Goal: Navigation & Orientation: Find specific page/section

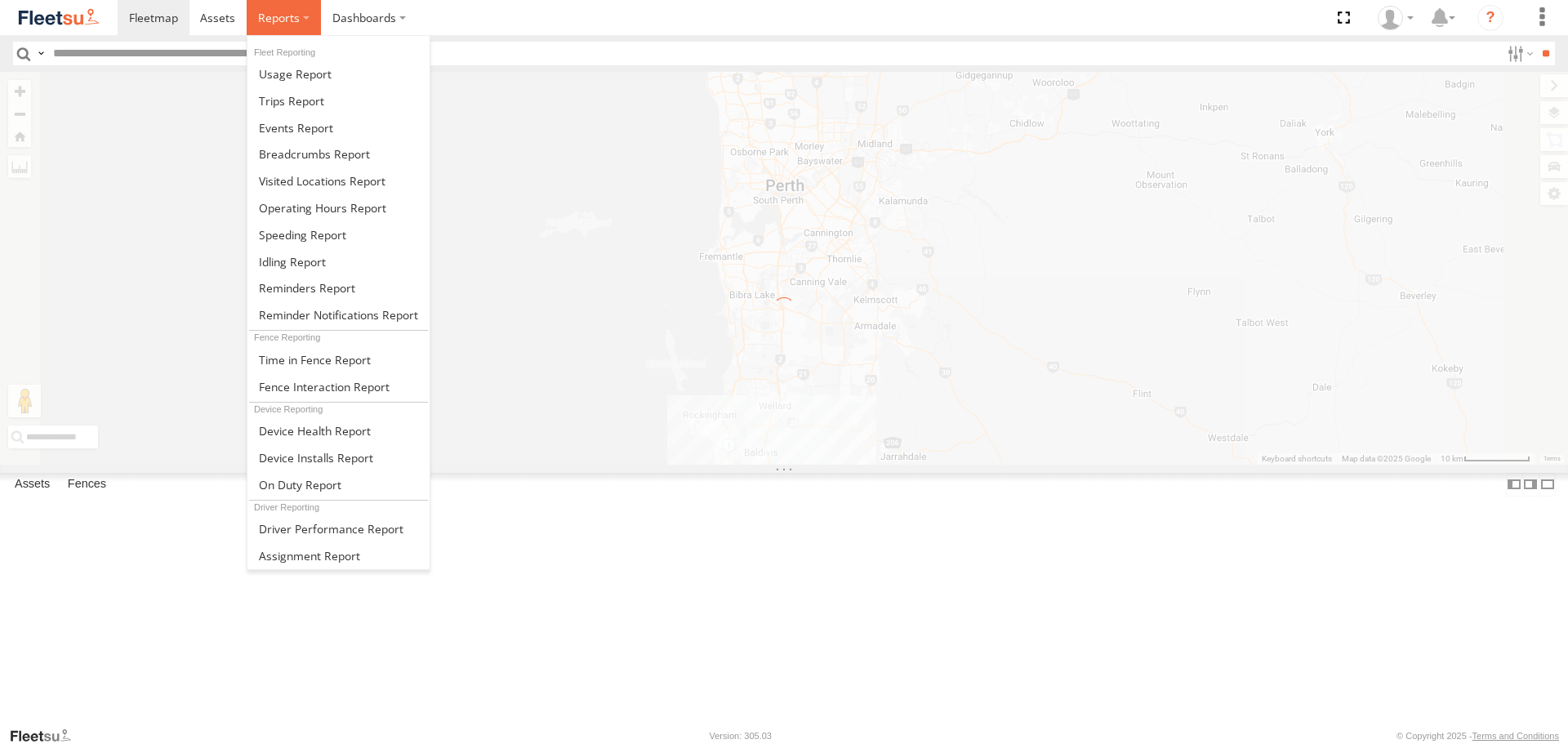
click at [270, 10] on span at bounding box center [279, 17] width 41 height 16
click at [306, 103] on span at bounding box center [291, 100] width 65 height 16
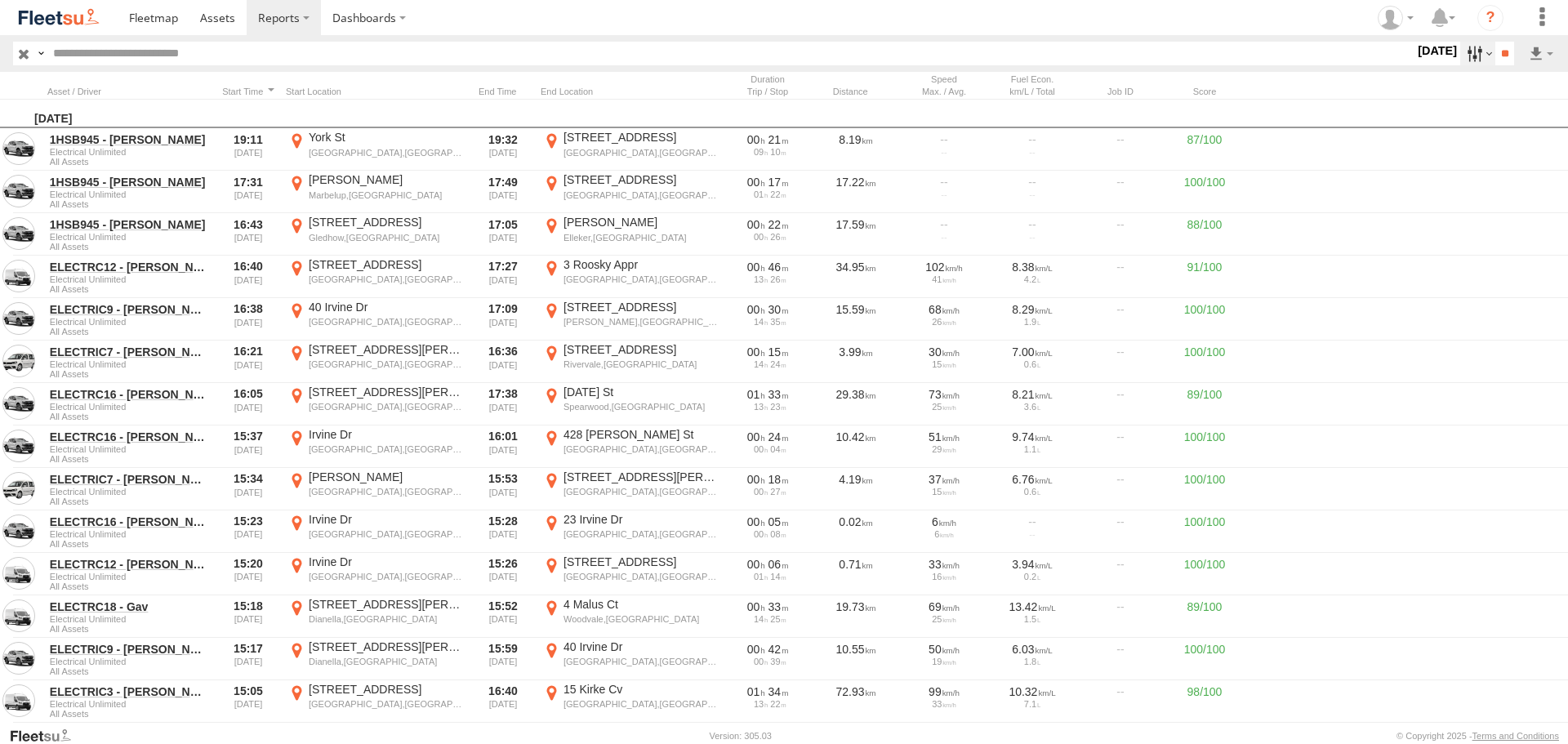
click at [1460, 53] on label at bounding box center [1478, 53] width 35 height 24
click at [0, 0] on label at bounding box center [0, 0] width 0 height 0
click at [1502, 49] on input "**" at bounding box center [1504, 53] width 19 height 24
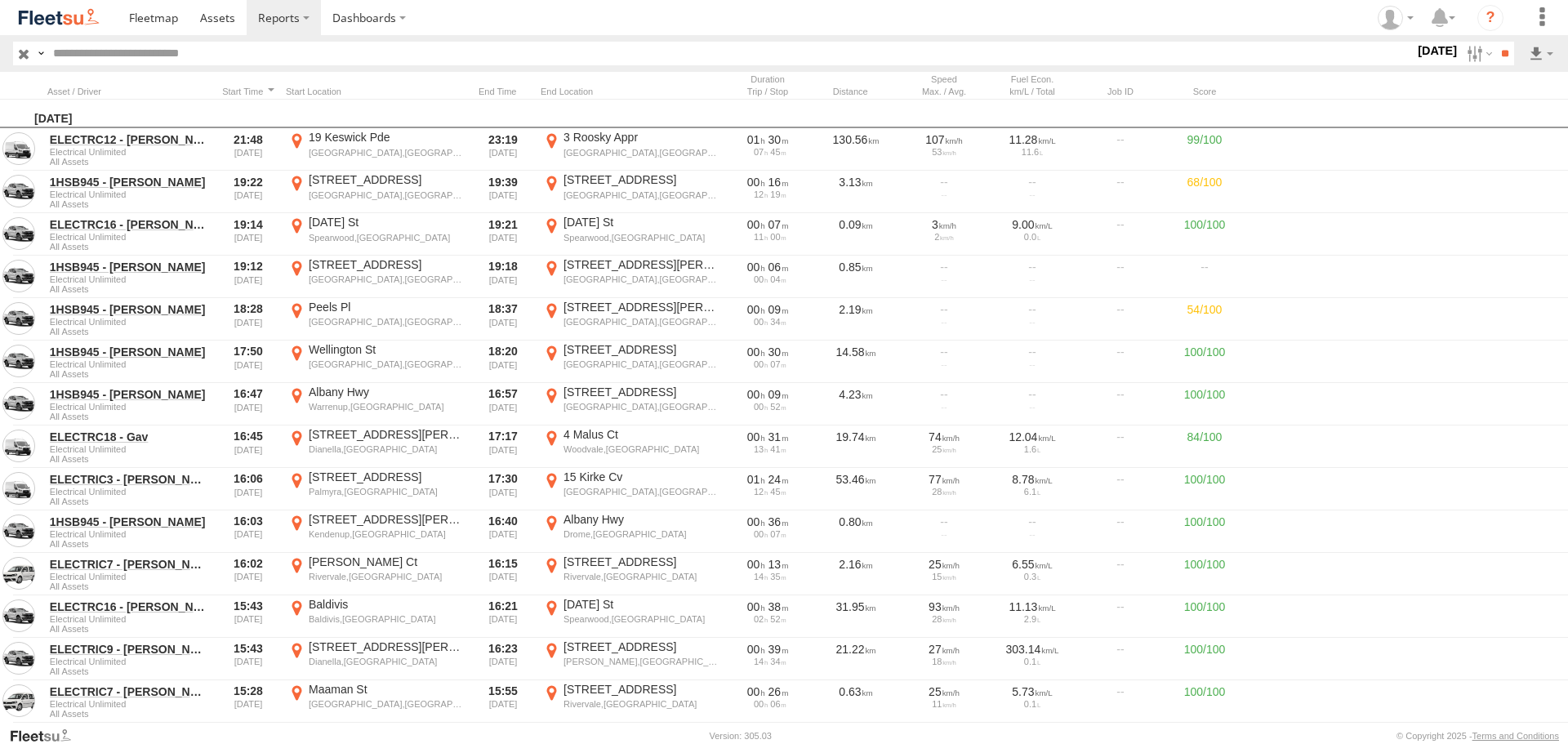
click at [109, 99] on div "Wednesday, 13th August 2025" at bounding box center [817, 114] width 1633 height 29
click at [101, 94] on div at bounding box center [128, 92] width 163 height 12
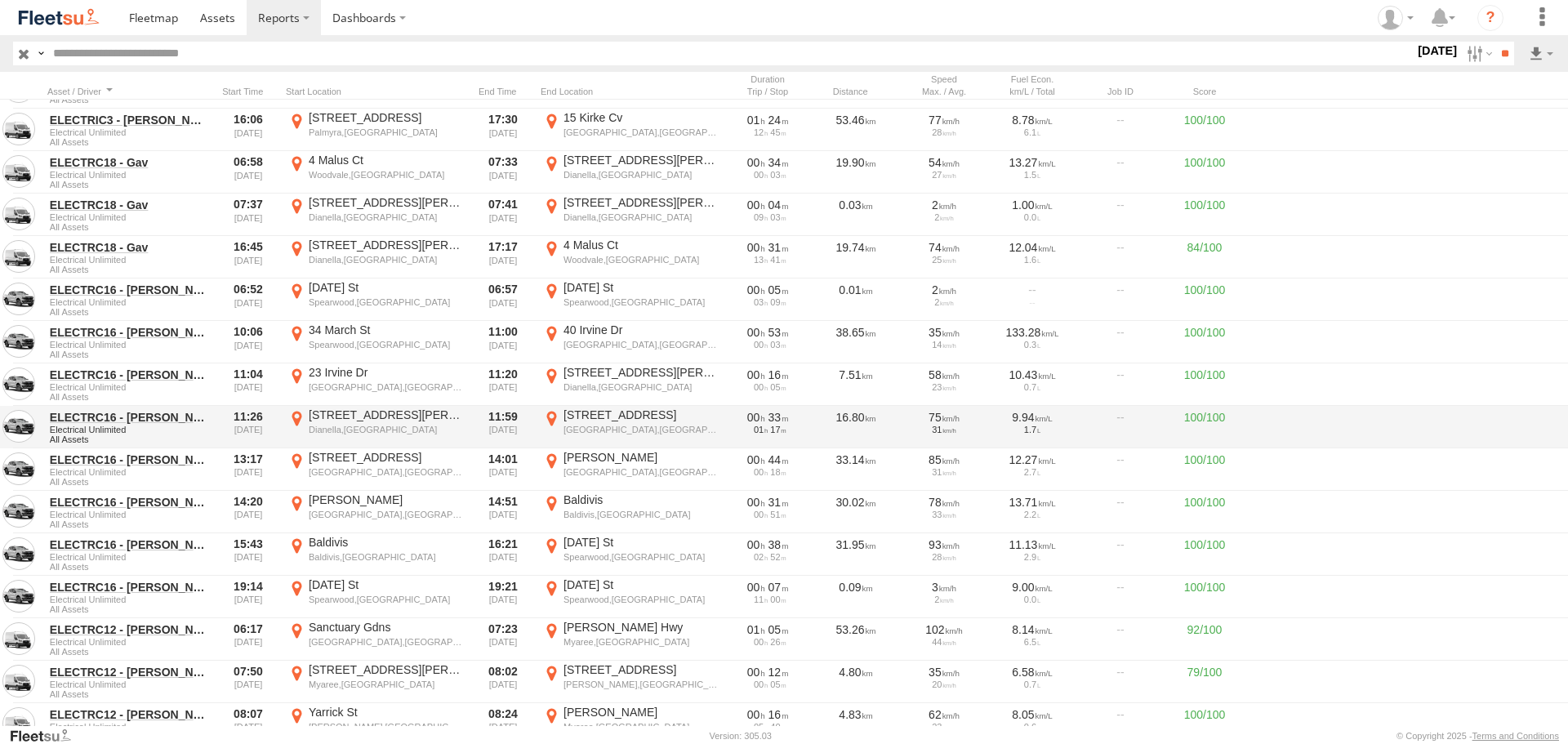
scroll to position [735, 0]
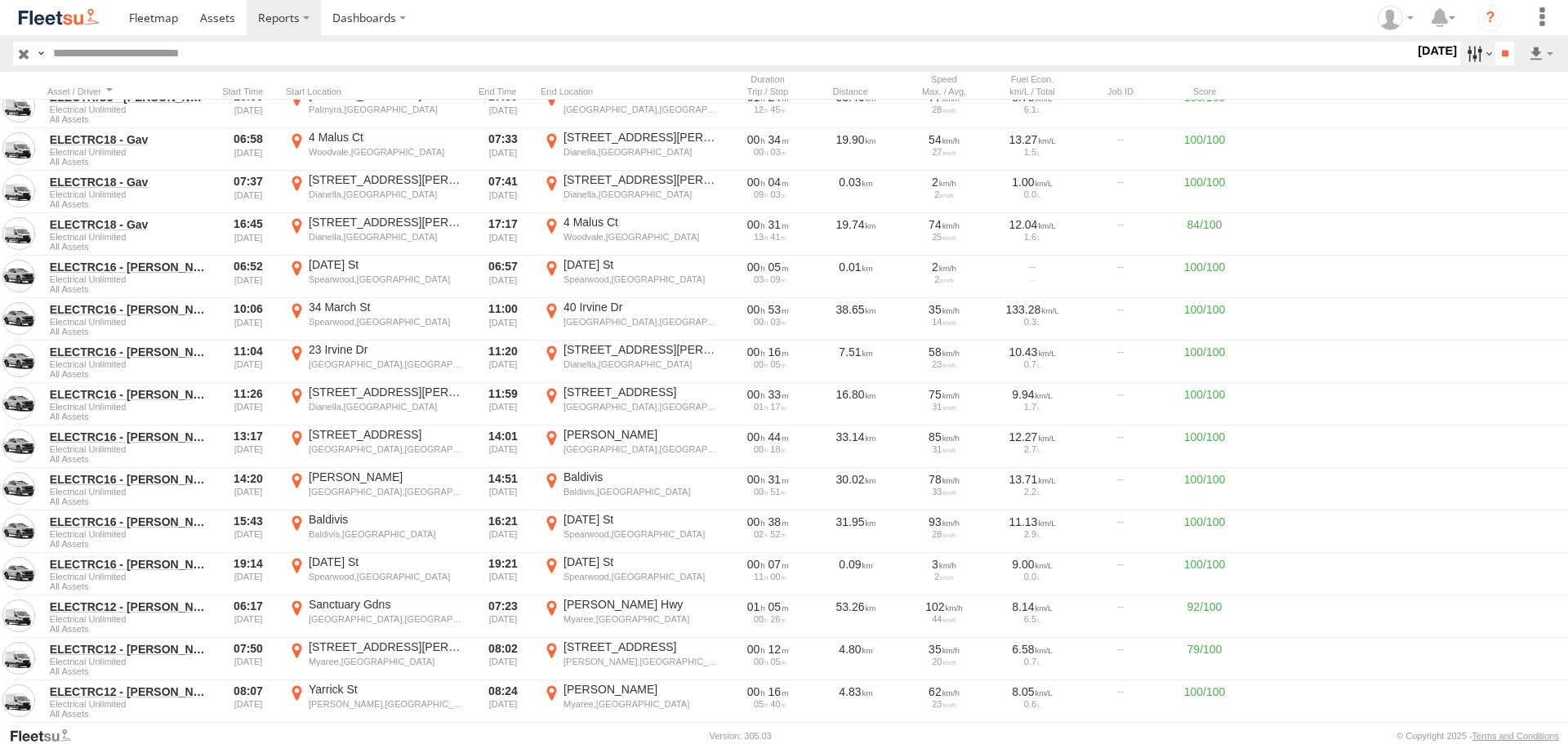
click at [1460, 56] on label at bounding box center [1478, 53] width 35 height 24
click at [0, 0] on label at bounding box center [0, 0] width 0 height 0
click at [1500, 56] on input "**" at bounding box center [1504, 53] width 19 height 24
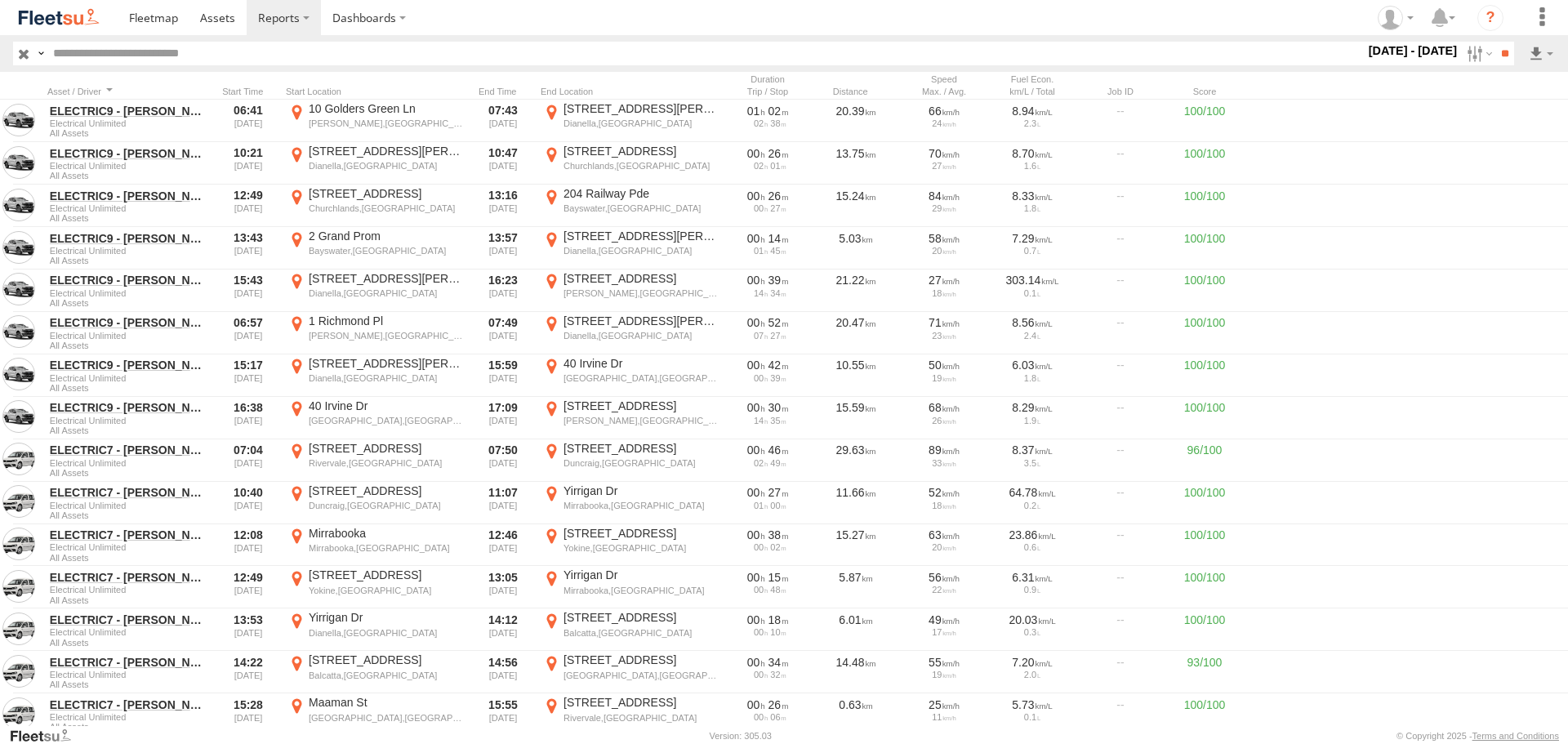
click at [116, 85] on div "Distance Job ID Score" at bounding box center [817, 85] width 1633 height 27
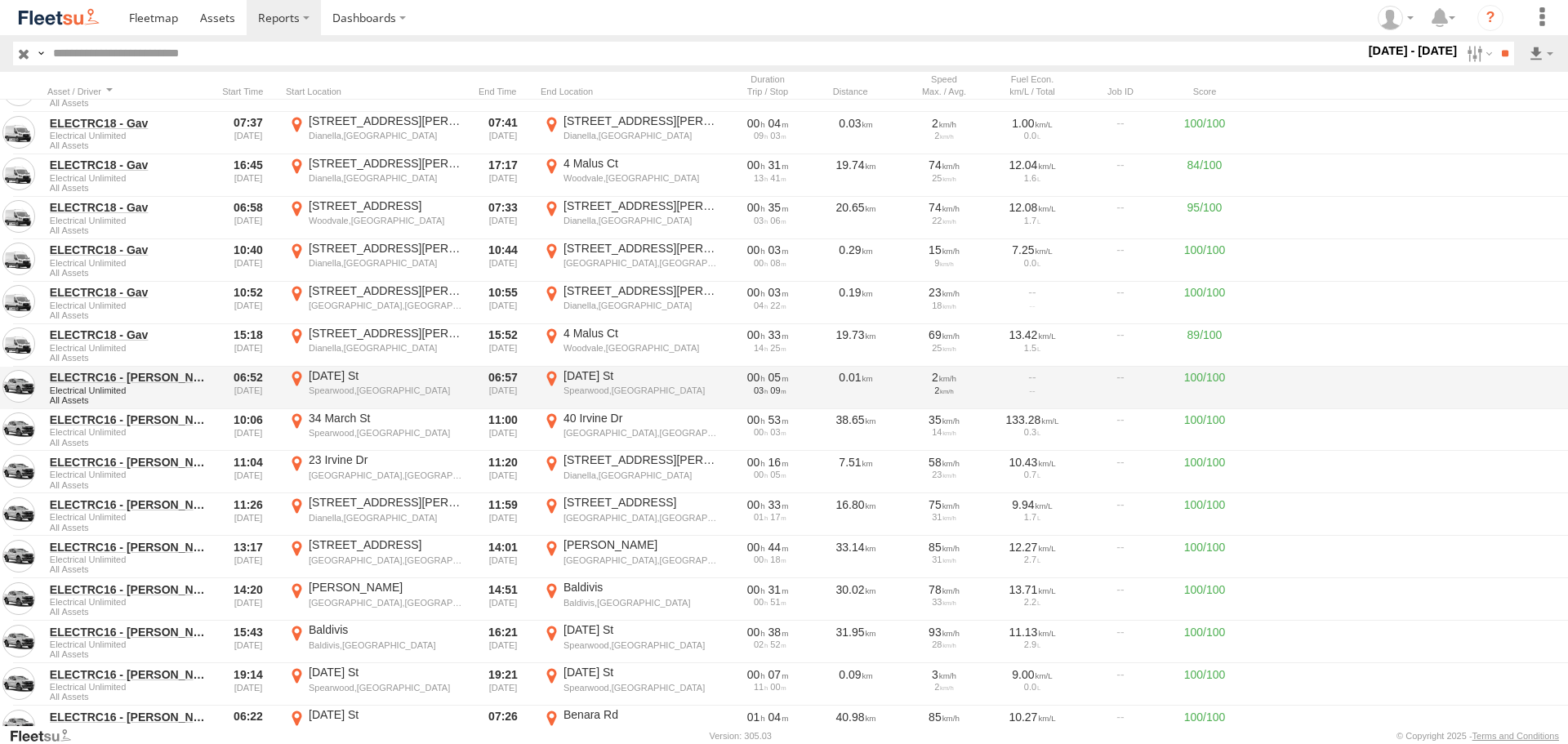
scroll to position [1552, 0]
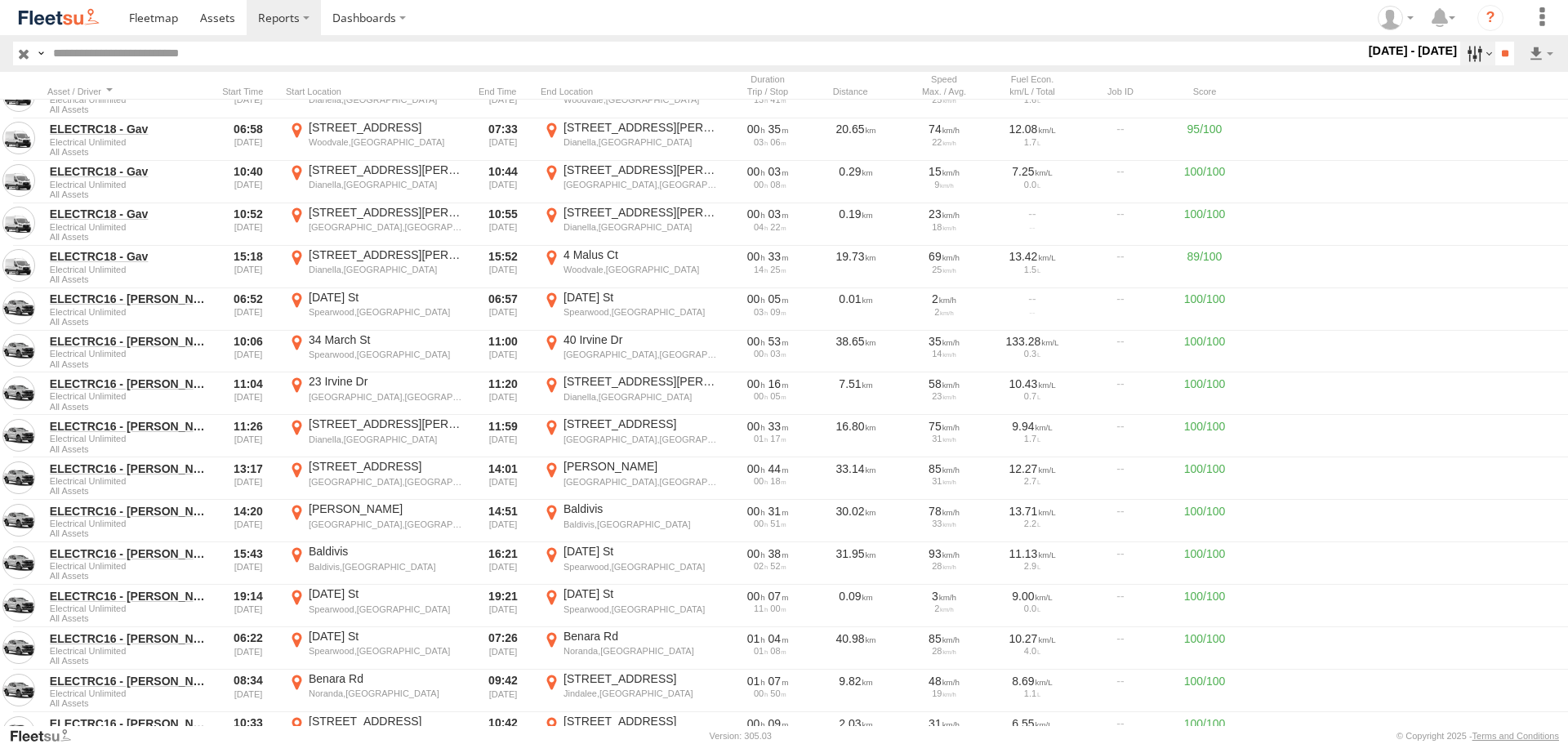
click at [1468, 57] on label at bounding box center [1478, 53] width 35 height 24
click at [0, 0] on label at bounding box center [0, 0] width 0 height 0
click at [1513, 45] on input "**" at bounding box center [1504, 53] width 19 height 24
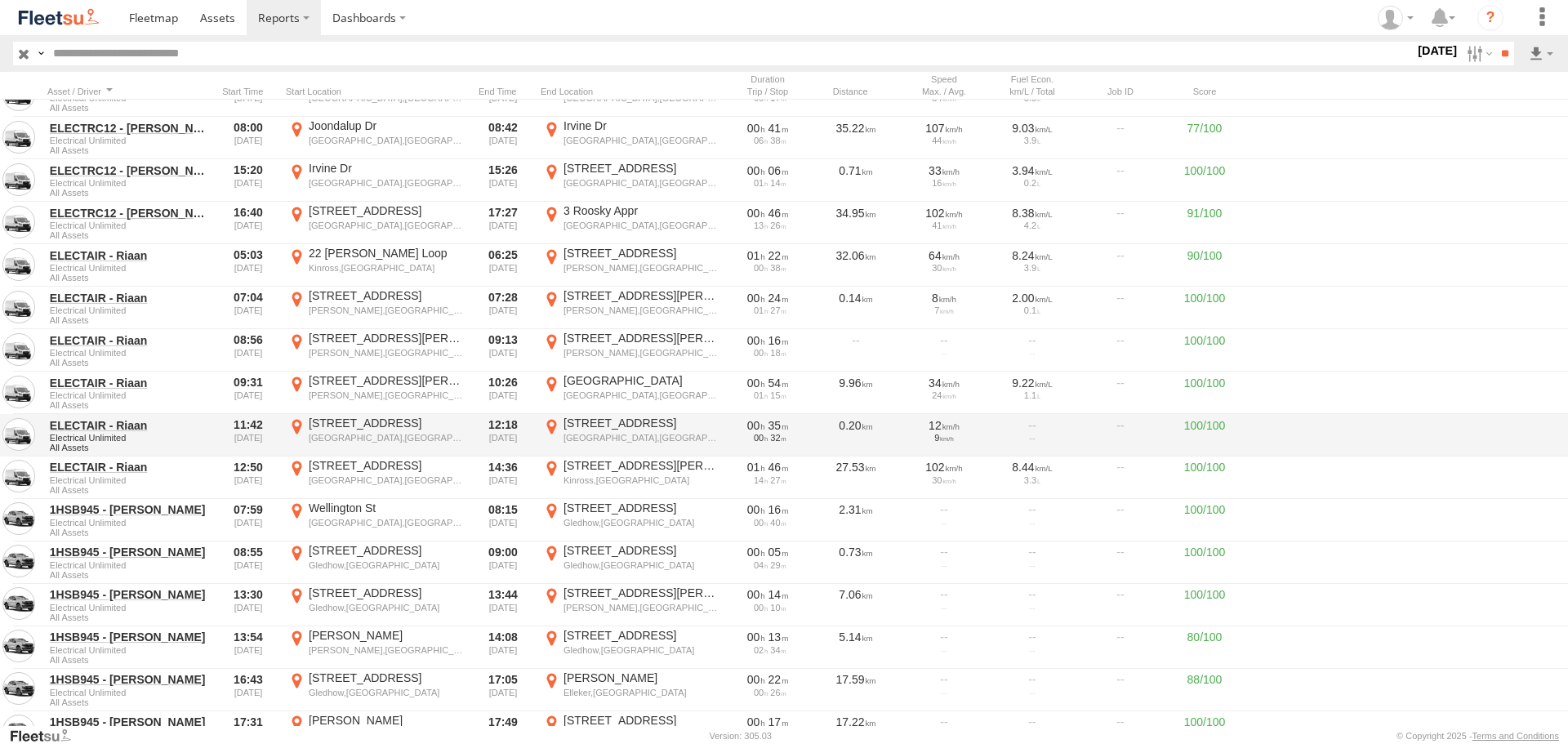
scroll to position [1143, 0]
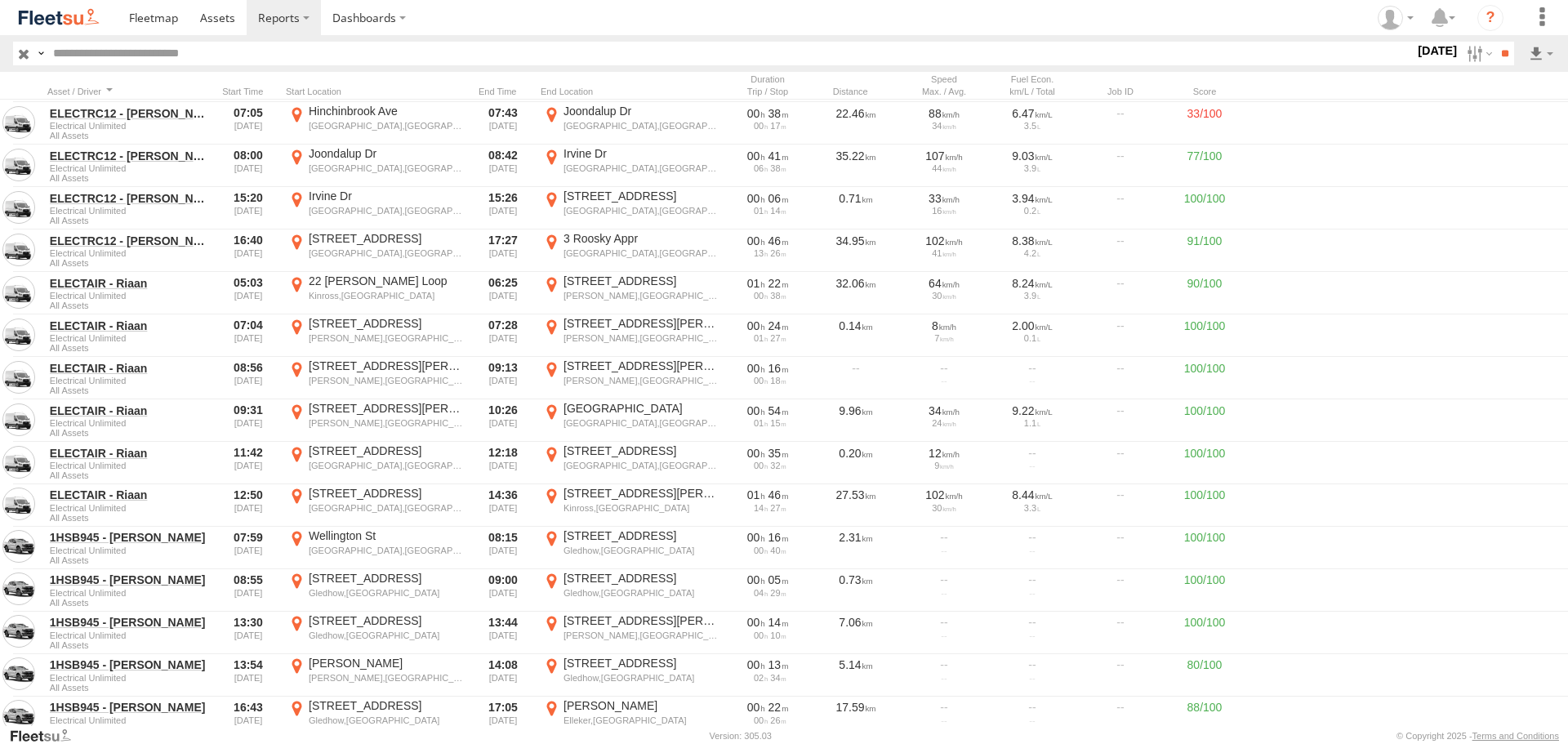
click at [51, 24] on img at bounding box center [59, 17] width 85 height 22
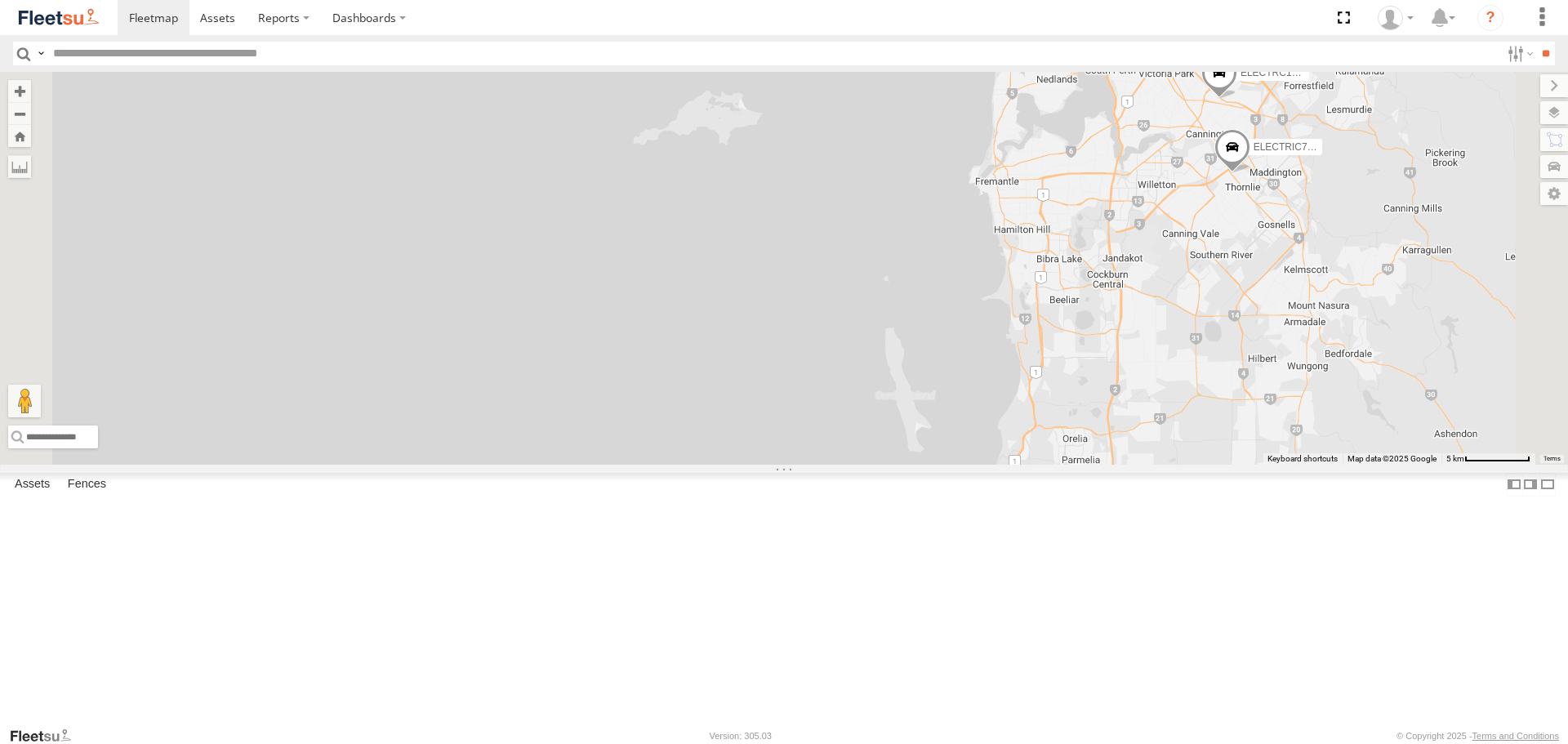
click at [0, 0] on span at bounding box center [0, 0] width 0 height 0
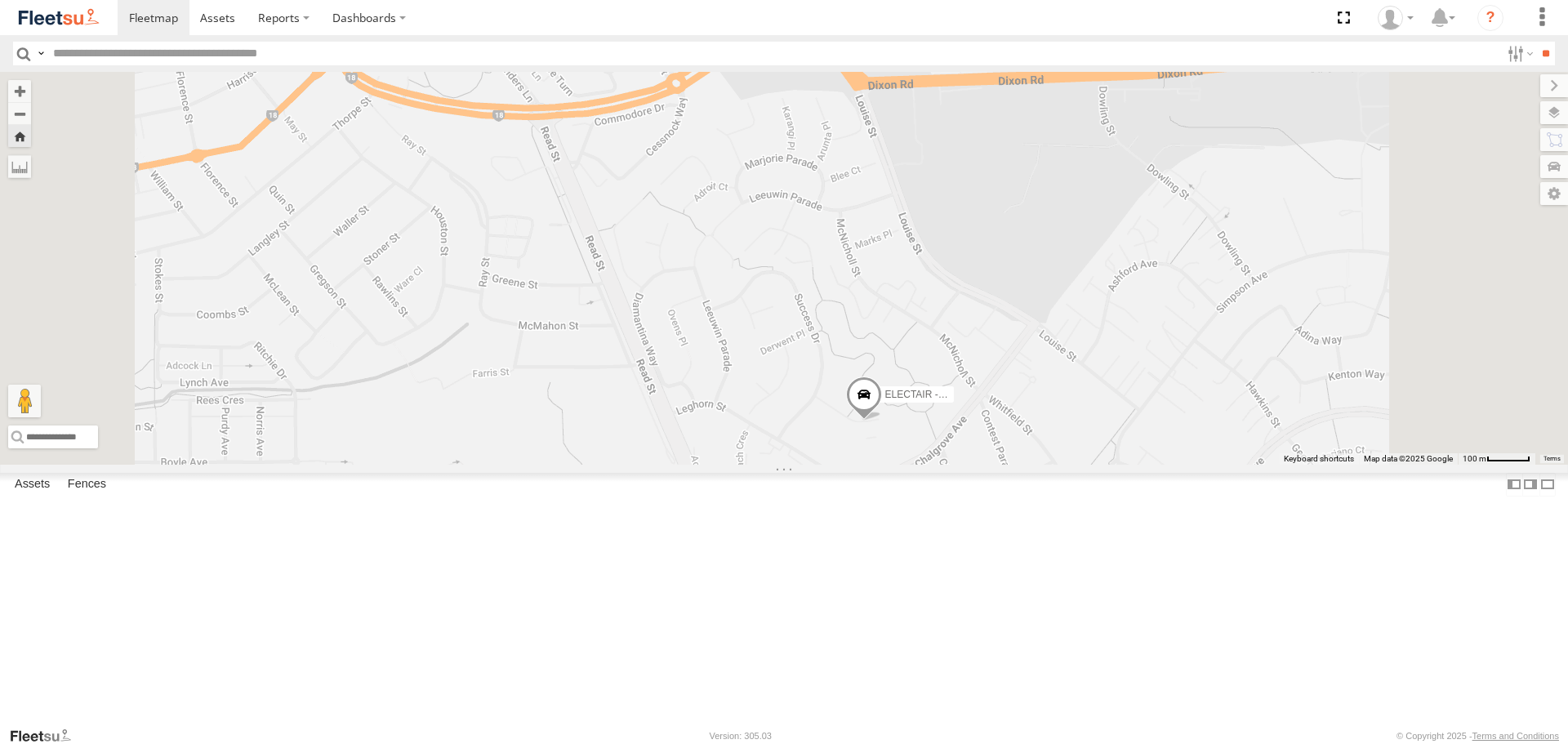
click at [882, 422] on span at bounding box center [863, 399] width 36 height 44
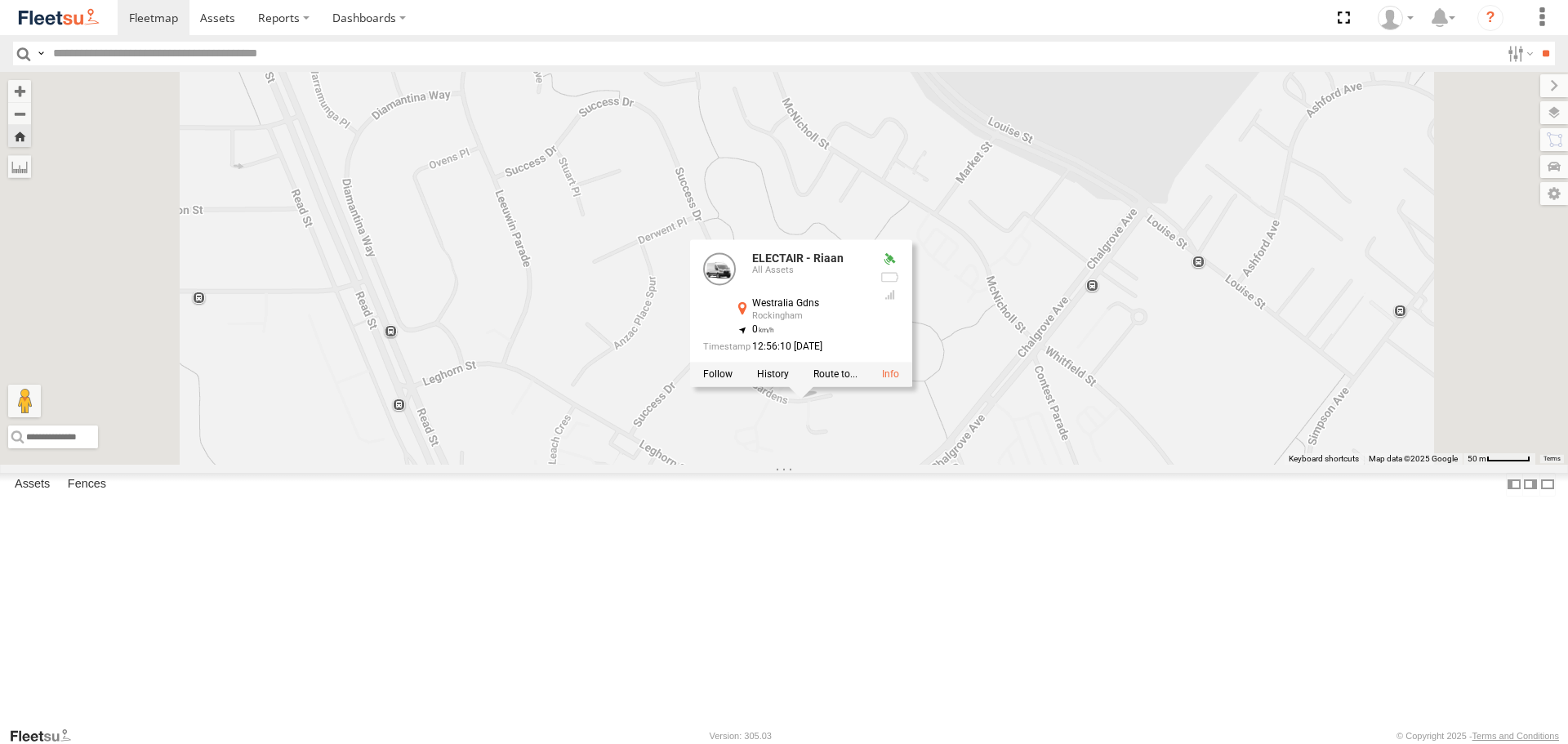
click at [1030, 464] on div "ELECTAIR - Riaan ELECTAIR - Riaan All Assets Westralia Gdns Rockingham -32.2849…" at bounding box center [784, 268] width 1568 height 392
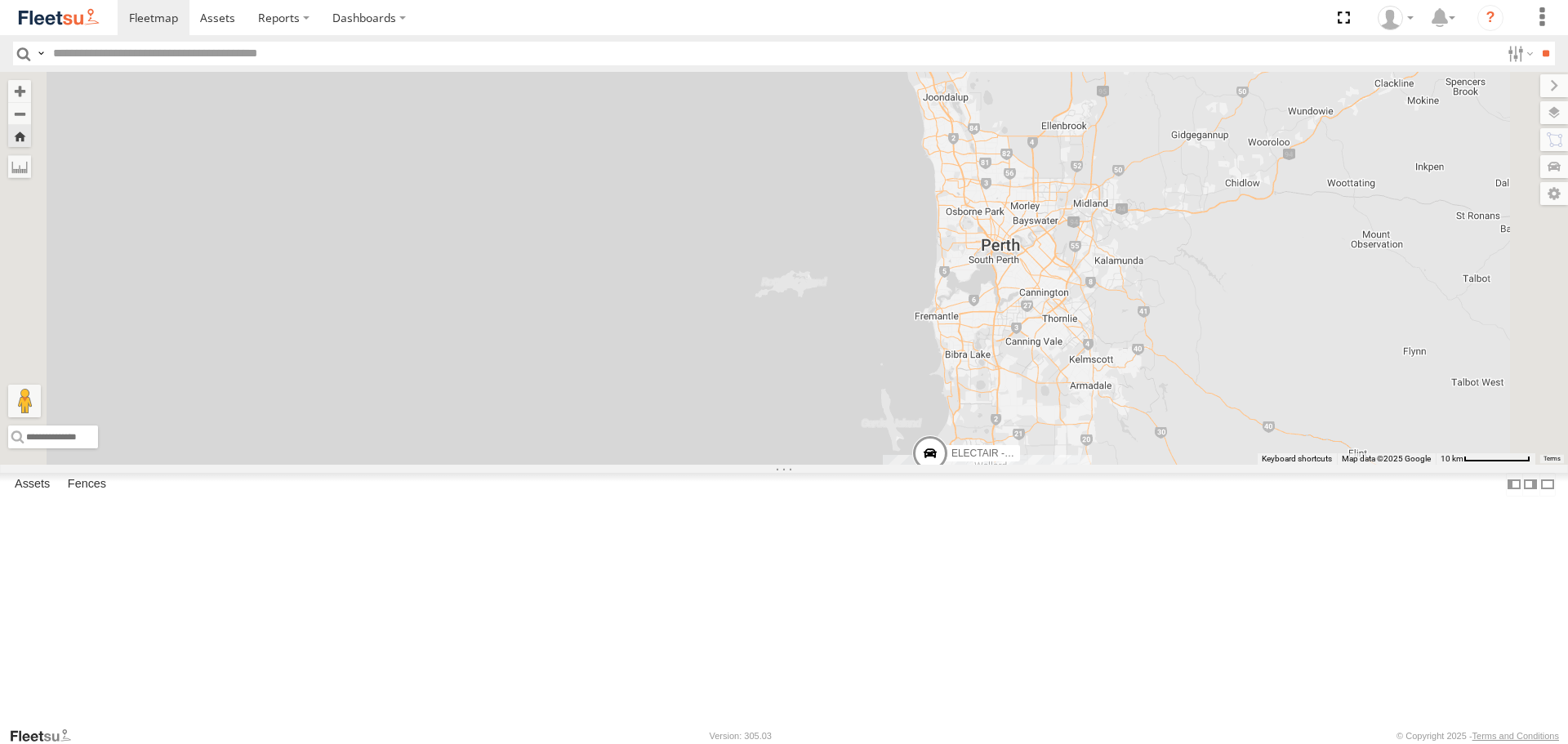
drag, startPoint x: 1277, startPoint y: 412, endPoint x: 1252, endPoint y: 524, distance: 114.8
click at [1252, 464] on div "ELECTAIR - Riaan" at bounding box center [784, 268] width 1568 height 392
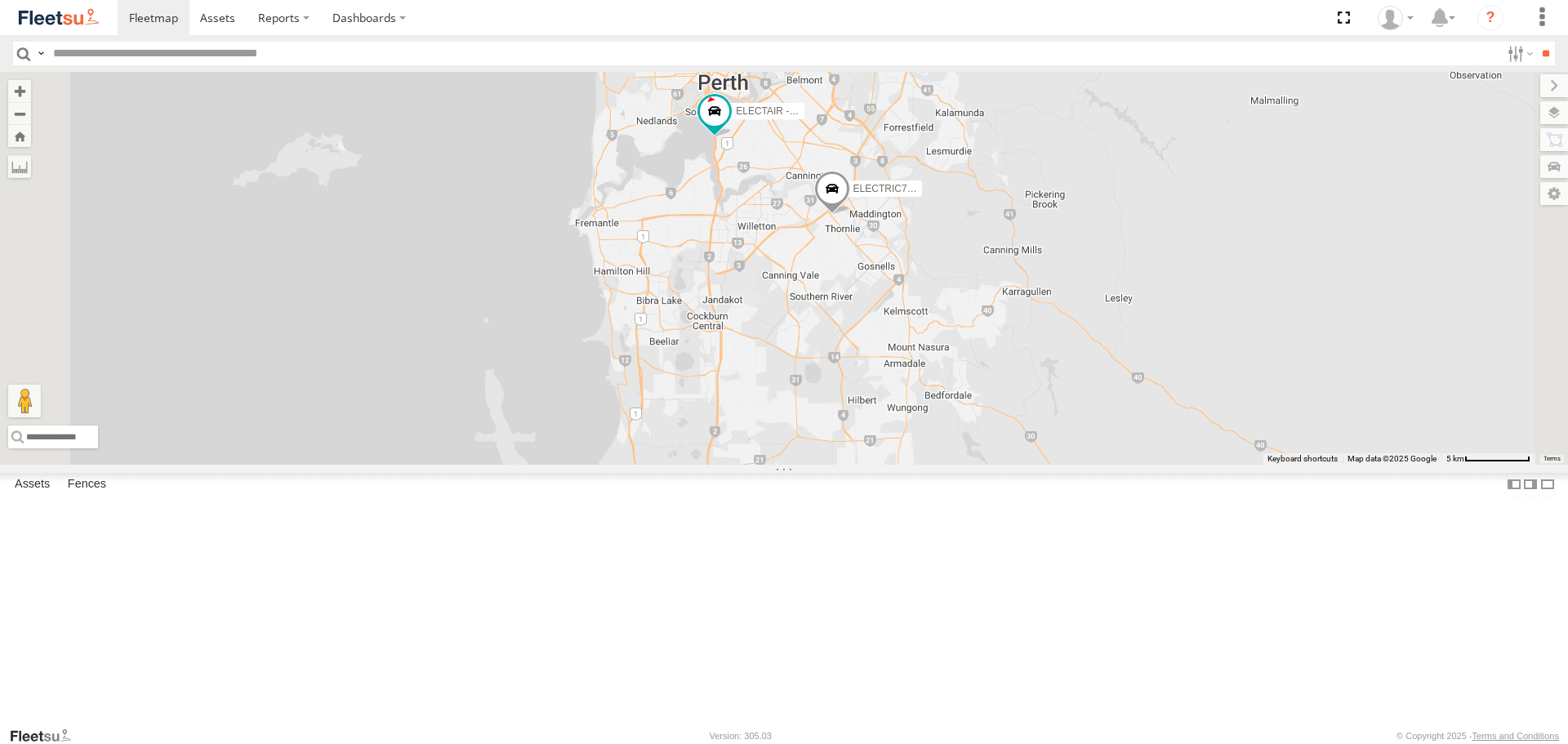
drag, startPoint x: 1029, startPoint y: 635, endPoint x: 939, endPoint y: -15, distance: 656.2
click at [939, 0] on html at bounding box center [784, 372] width 1568 height 744
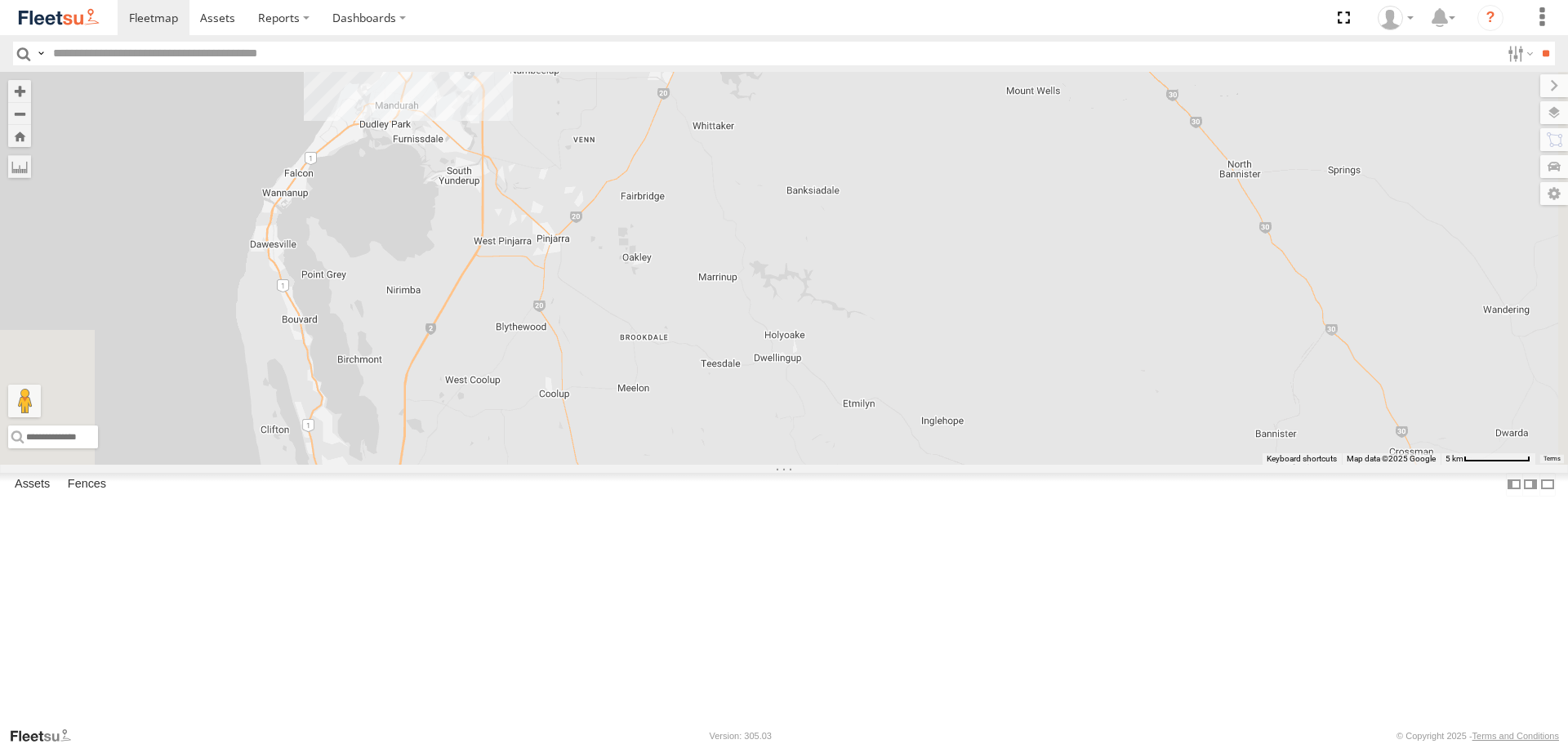
drag, startPoint x: 958, startPoint y: 147, endPoint x: 959, endPoint y: 486, distance: 339.0
click at [959, 464] on div "ELECTRIC7 - John ELECTRIC5 - George 1HSB945 - Ben ELECTAIR - Riaan 4 2" at bounding box center [784, 268] width 1568 height 392
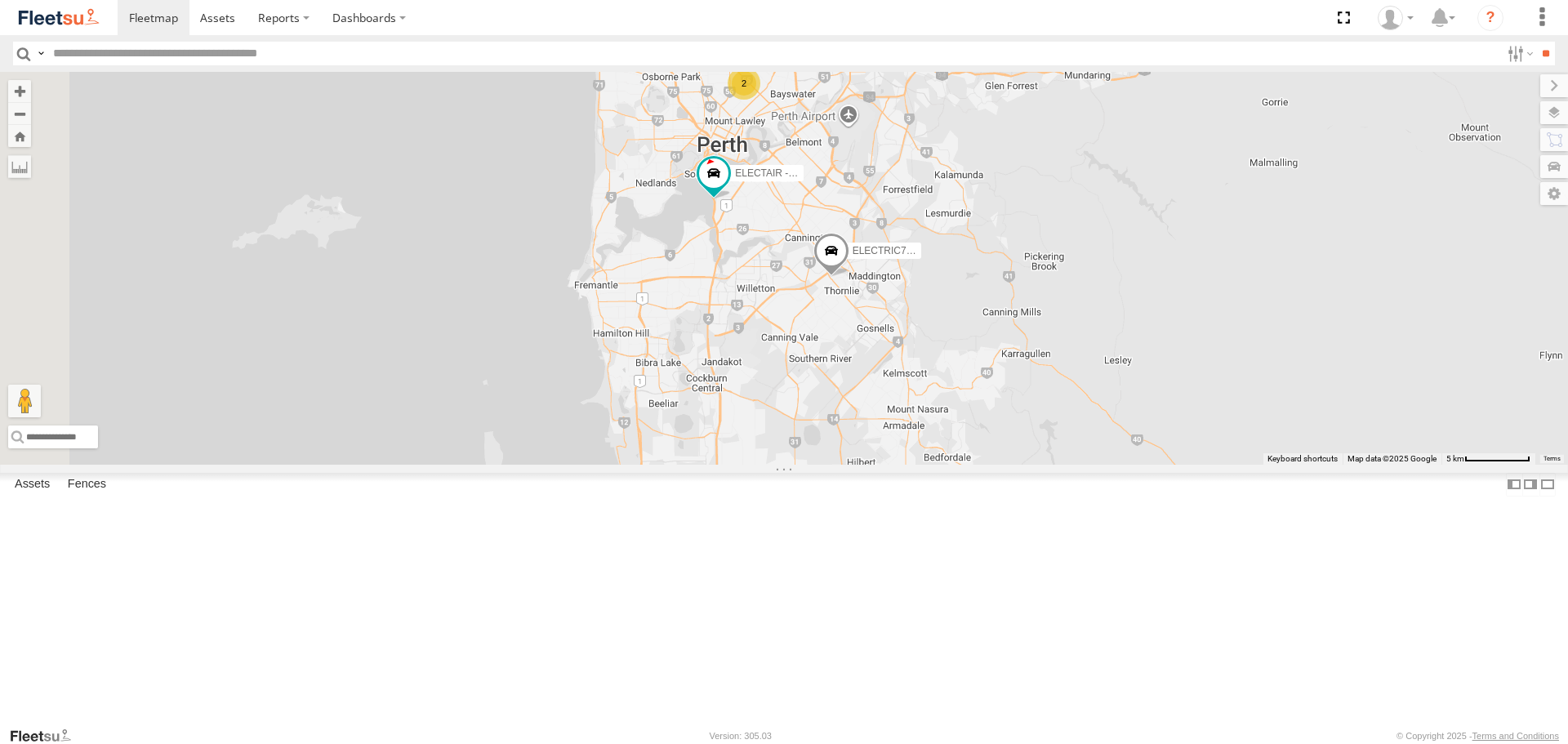
drag, startPoint x: 776, startPoint y: 327, endPoint x: 948, endPoint y: 478, distance: 228.9
click at [948, 464] on div "ELECTRIC7 - John ELECTRIC5 - George 1HSB945 - Ben ELECTAIR - Riaan 4 2" at bounding box center [784, 268] width 1568 height 392
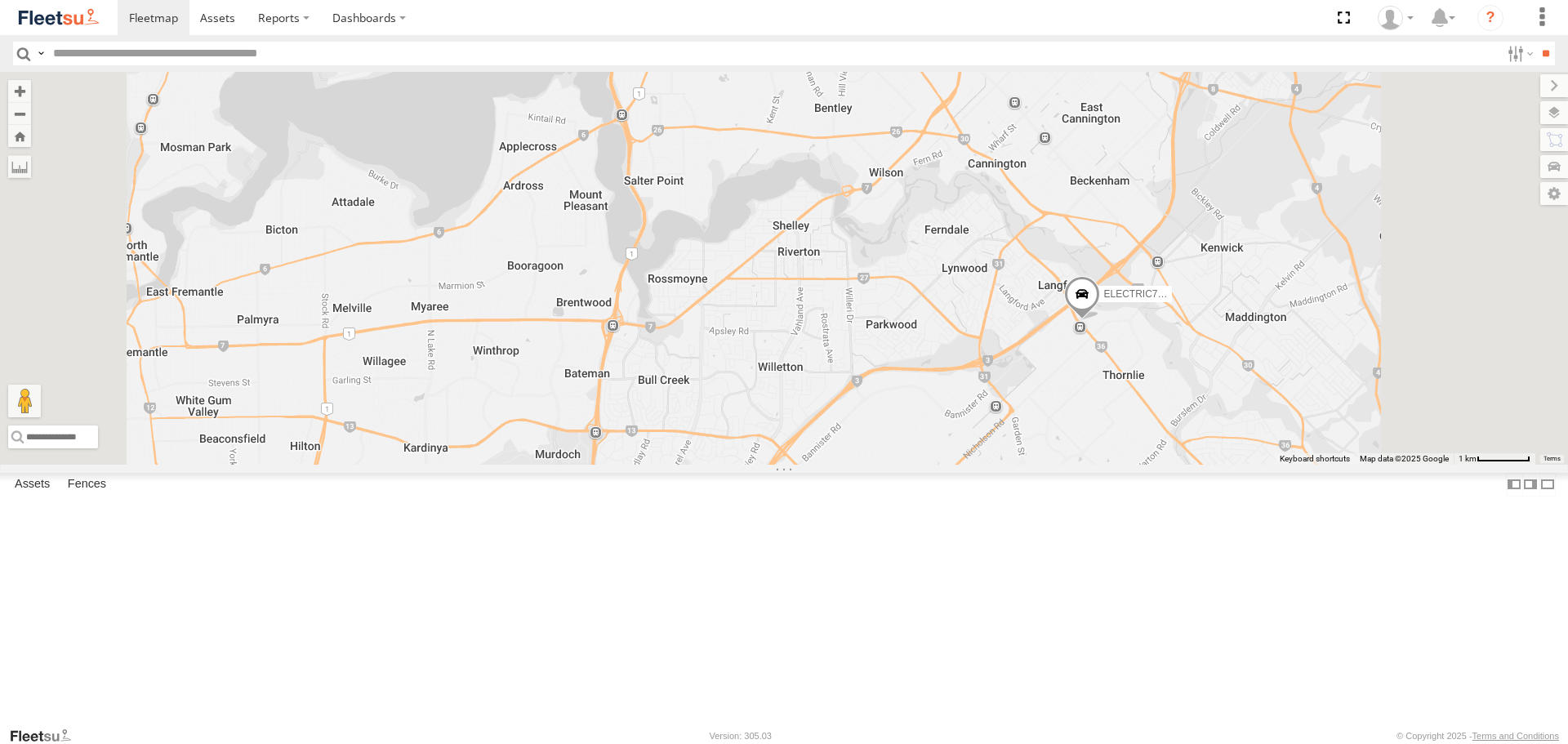
drag, startPoint x: 949, startPoint y: 335, endPoint x: 990, endPoint y: 529, distance: 198.3
click at [982, 464] on div "ELECTRIC7 - John ELECTRIC5 - George 1HSB945 - Ben ELECTAIR - Riaan" at bounding box center [784, 268] width 1568 height 392
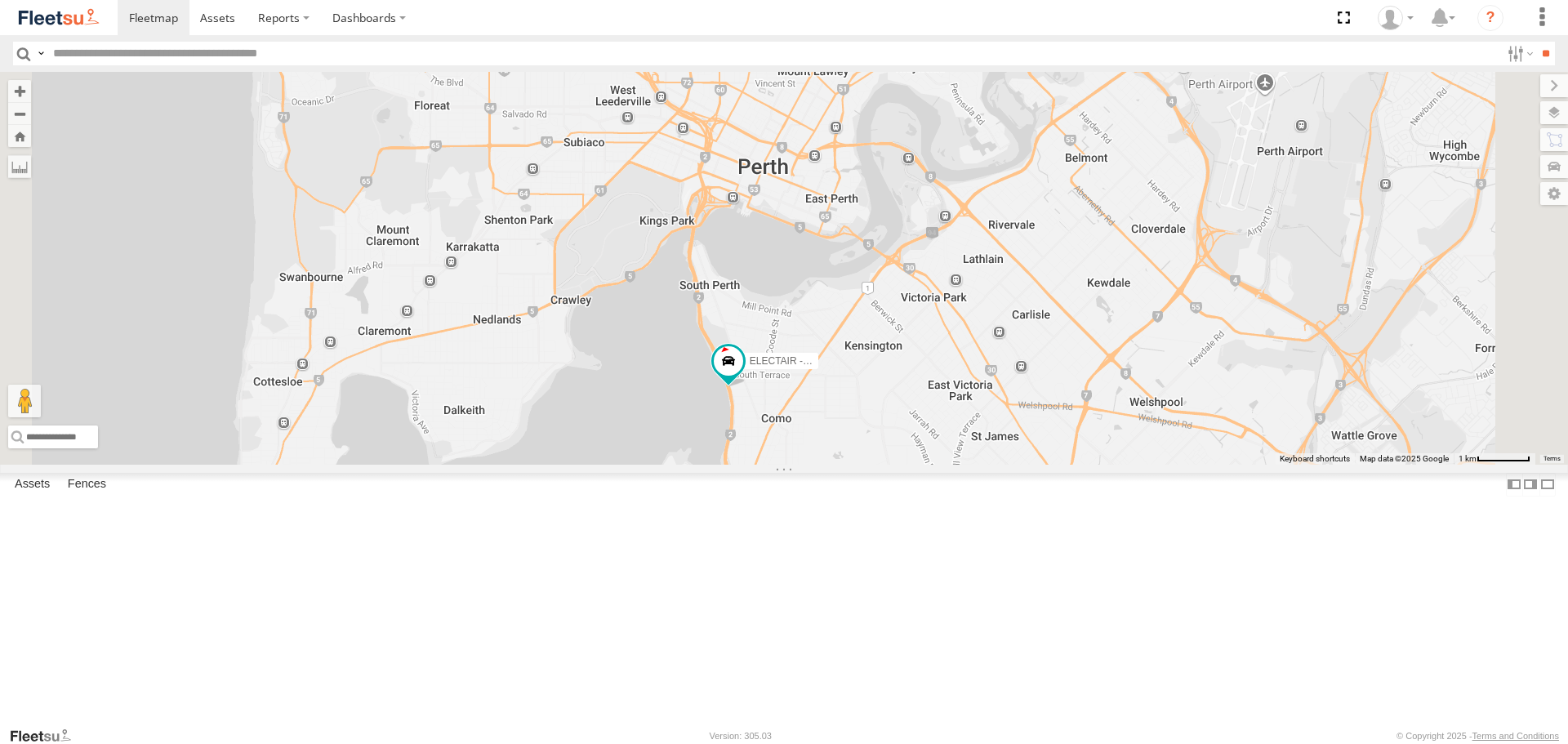
drag, startPoint x: 1011, startPoint y: 379, endPoint x: 1028, endPoint y: 445, distance: 68.2
click at [1063, 464] on div "ELECTRIC7 - John ELECTRIC5 - George 1HSB945 - Ben ELECTAIR - Riaan" at bounding box center [784, 268] width 1568 height 392
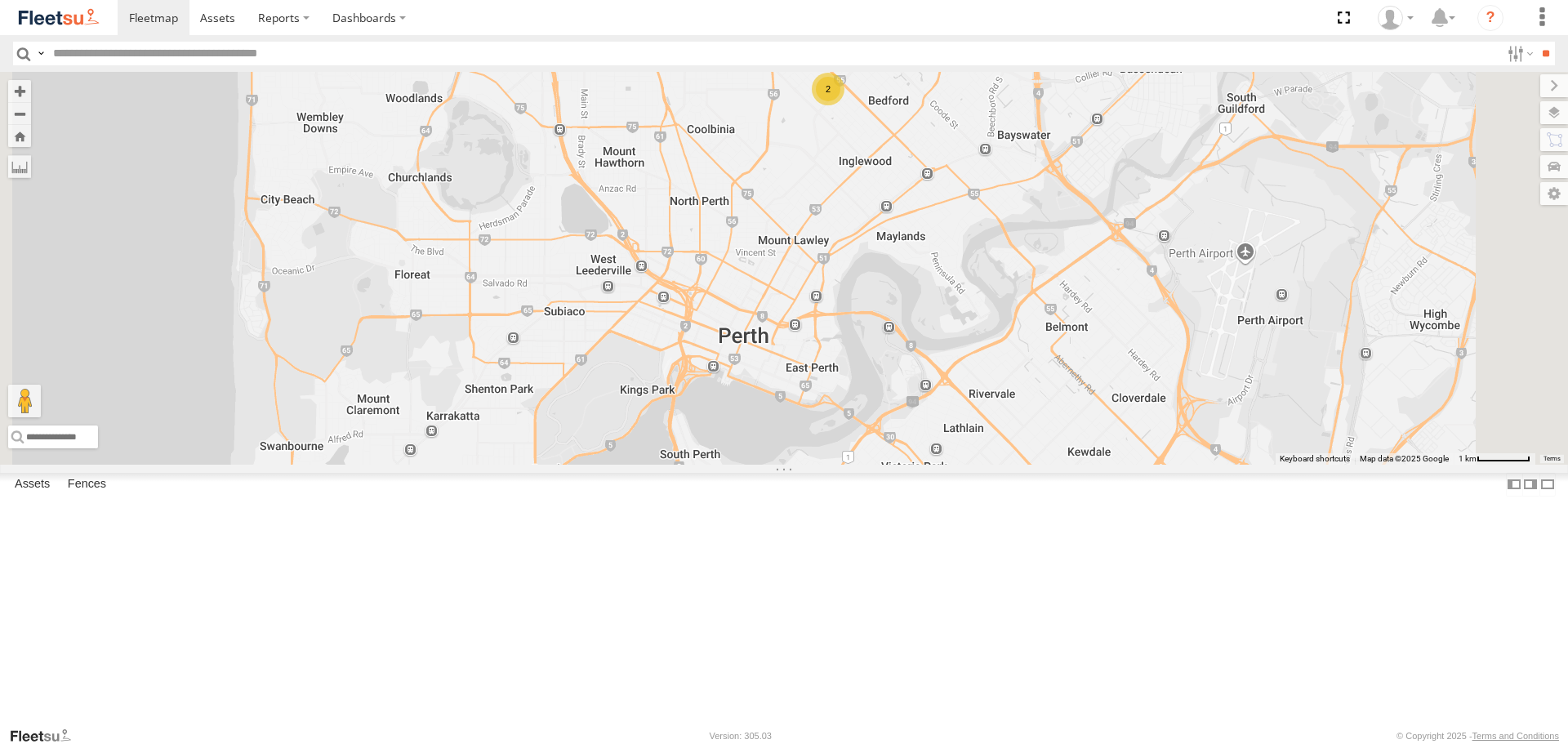
drag, startPoint x: 1011, startPoint y: 278, endPoint x: 977, endPoint y: 384, distance: 111.3
click at [973, 381] on div "ELECTRIC7 - John ELECTRIC5 - George 1HSB945 - Ben ELECTAIR - Riaan 2" at bounding box center [784, 268] width 1568 height 392
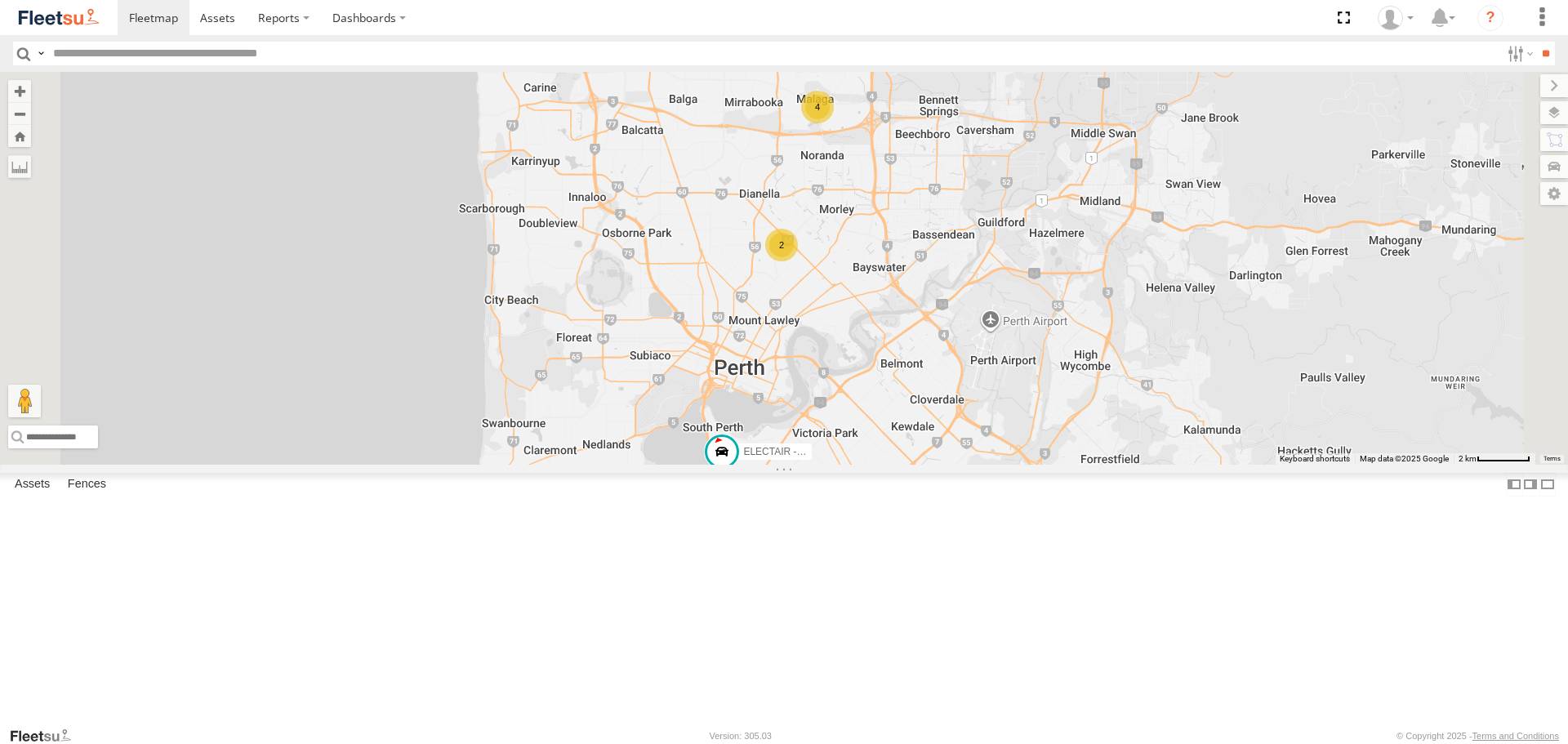
drag, startPoint x: 1139, startPoint y: 360, endPoint x: 1112, endPoint y: 444, distance: 88.2
click at [1112, 444] on div "ELECTRIC7 - John ELECTRIC5 - George 1HSB945 - Ben ELECTAIR - Riaan 4 2" at bounding box center [784, 268] width 1568 height 392
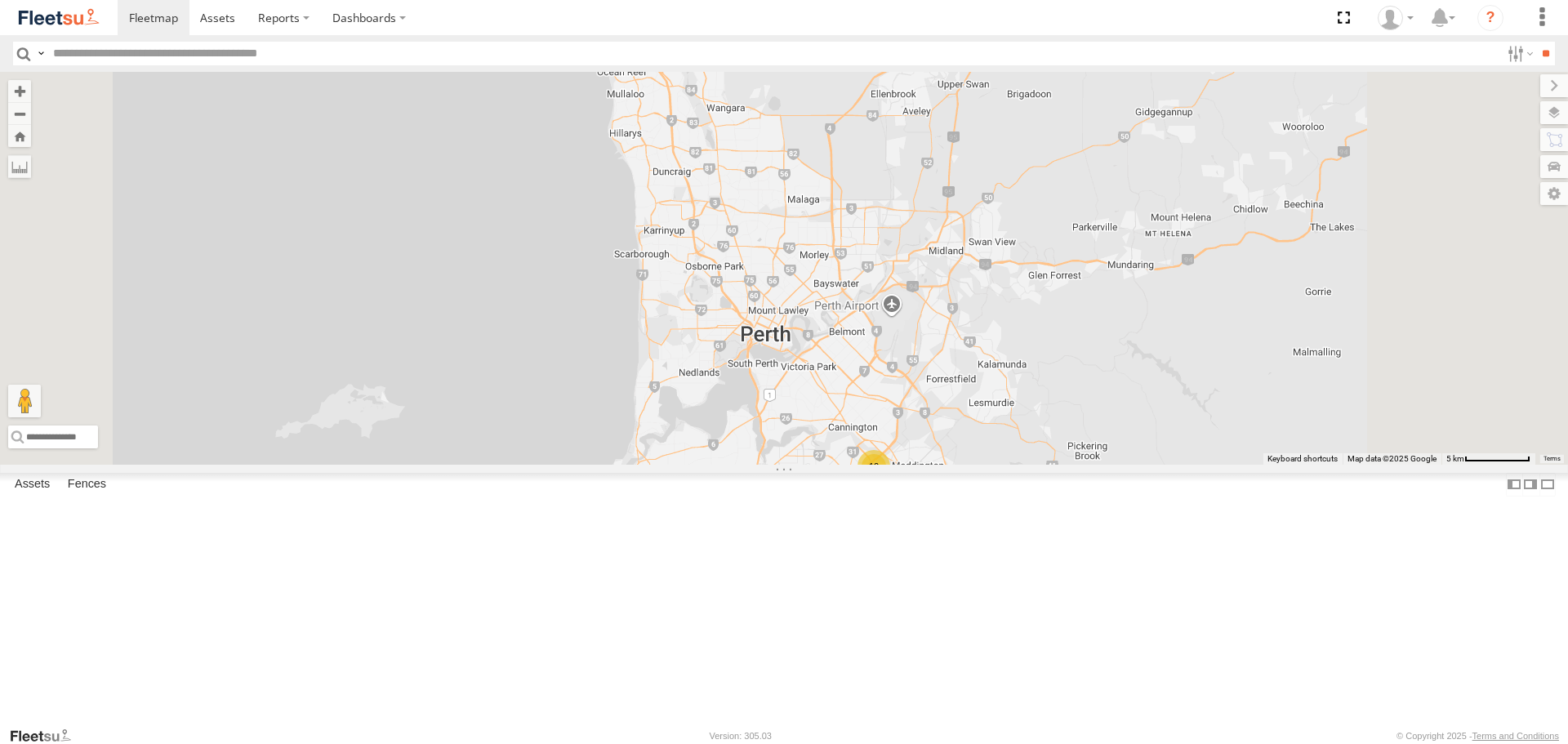
click at [72, 25] on img at bounding box center [59, 17] width 85 height 22
click at [712, 115] on span at bounding box center [692, 93] width 36 height 44
